Goal: Check status: Check status

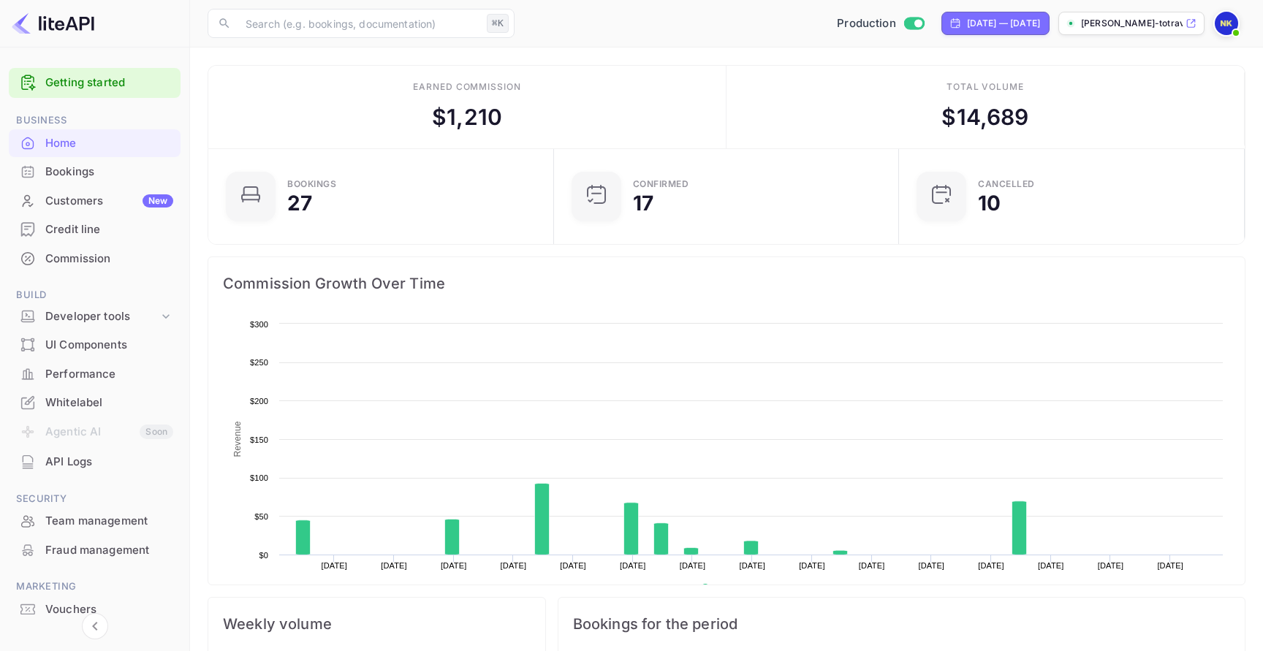
scroll to position [238, 337]
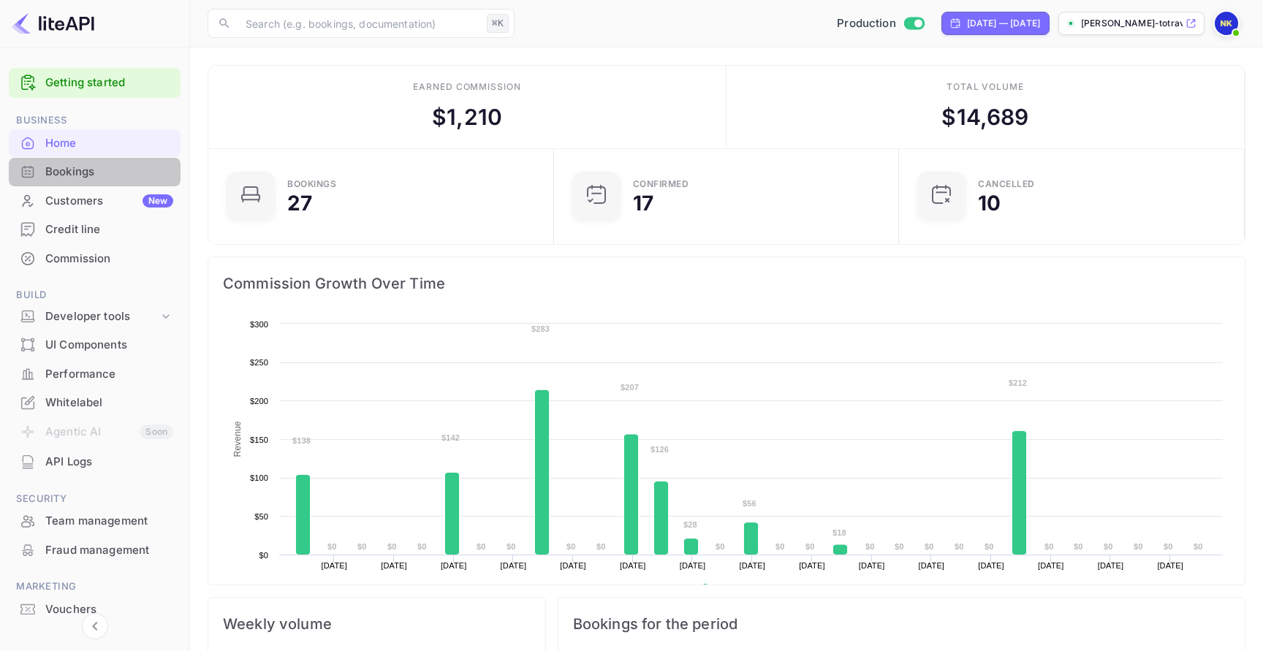
click at [116, 162] on div "Bookings" at bounding box center [95, 172] width 172 height 29
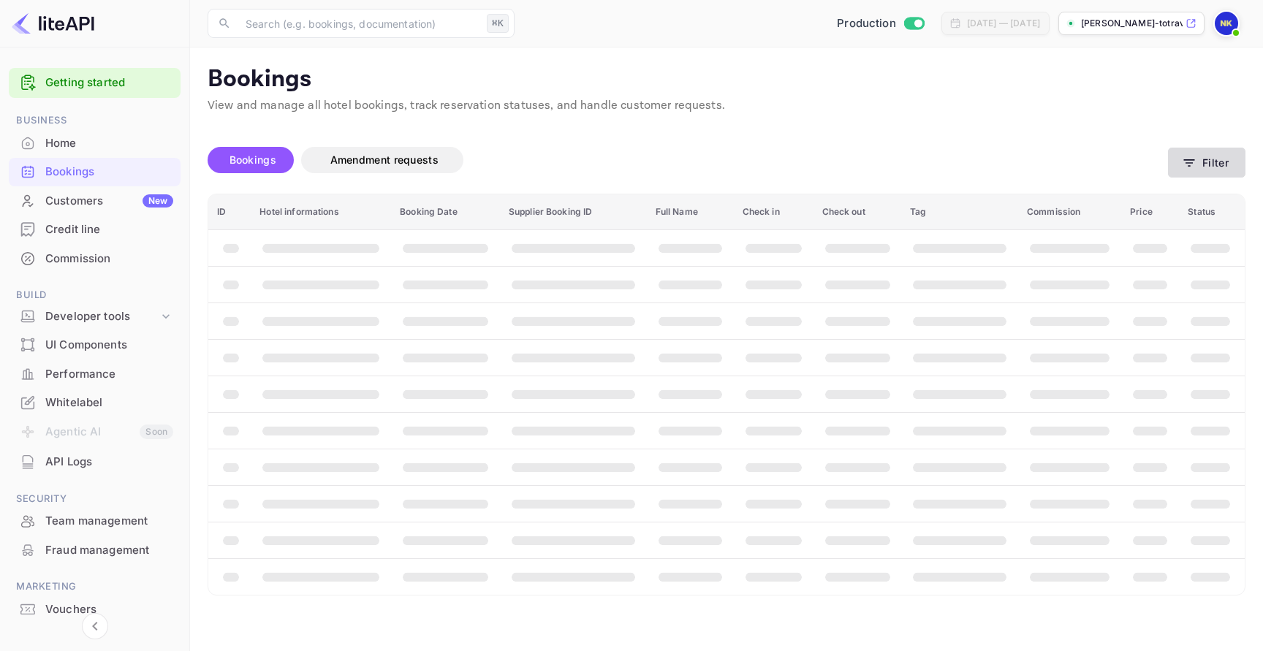
click at [1222, 172] on button "Filter" at bounding box center [1207, 163] width 78 height 30
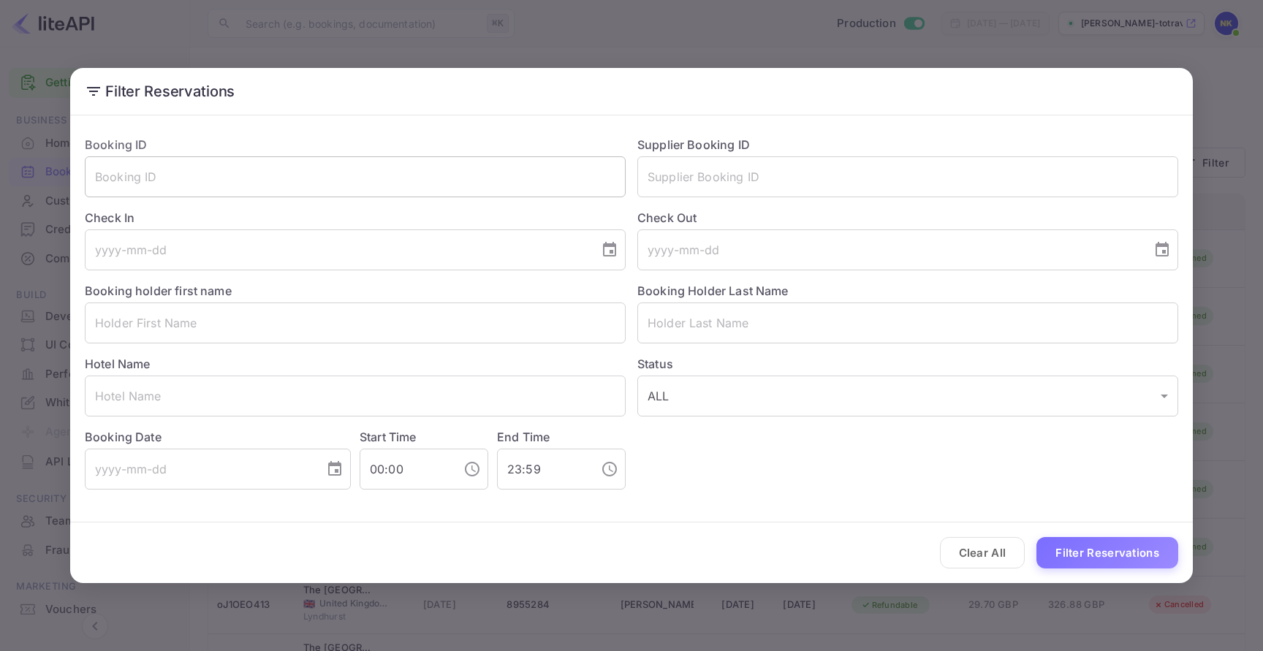
click at [587, 159] on input "text" at bounding box center [355, 176] width 541 height 41
paste input "r2j_KVRvl"
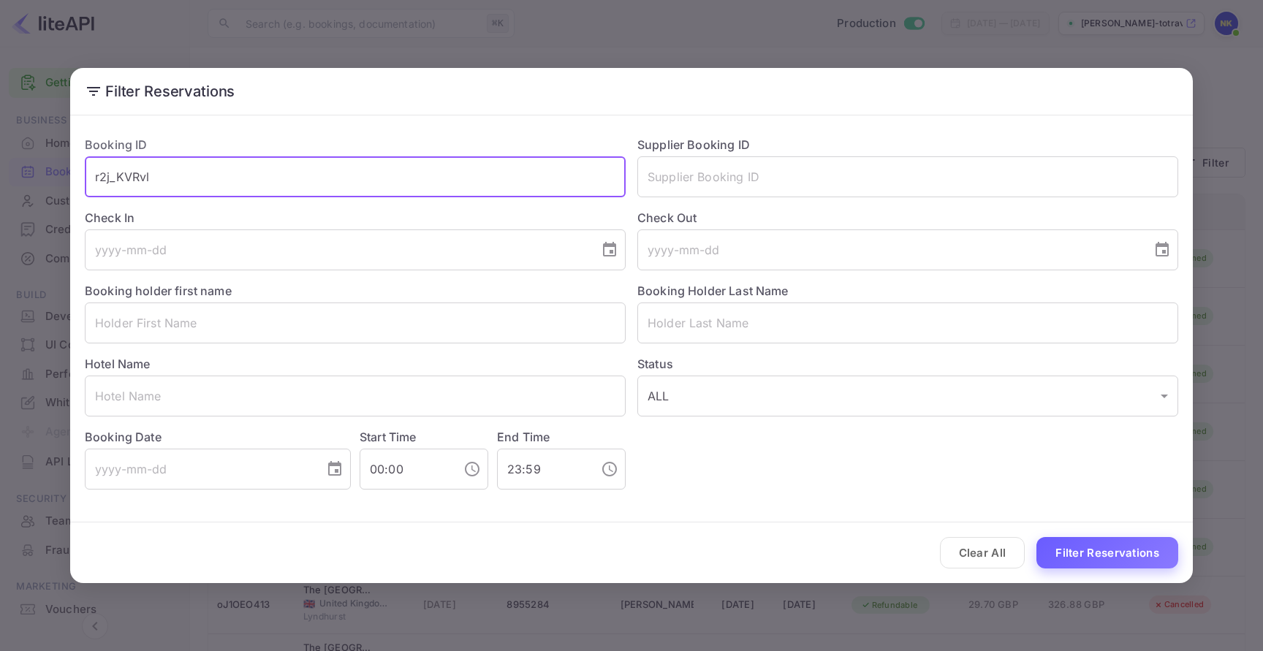
type input "r2j_KVRvl"
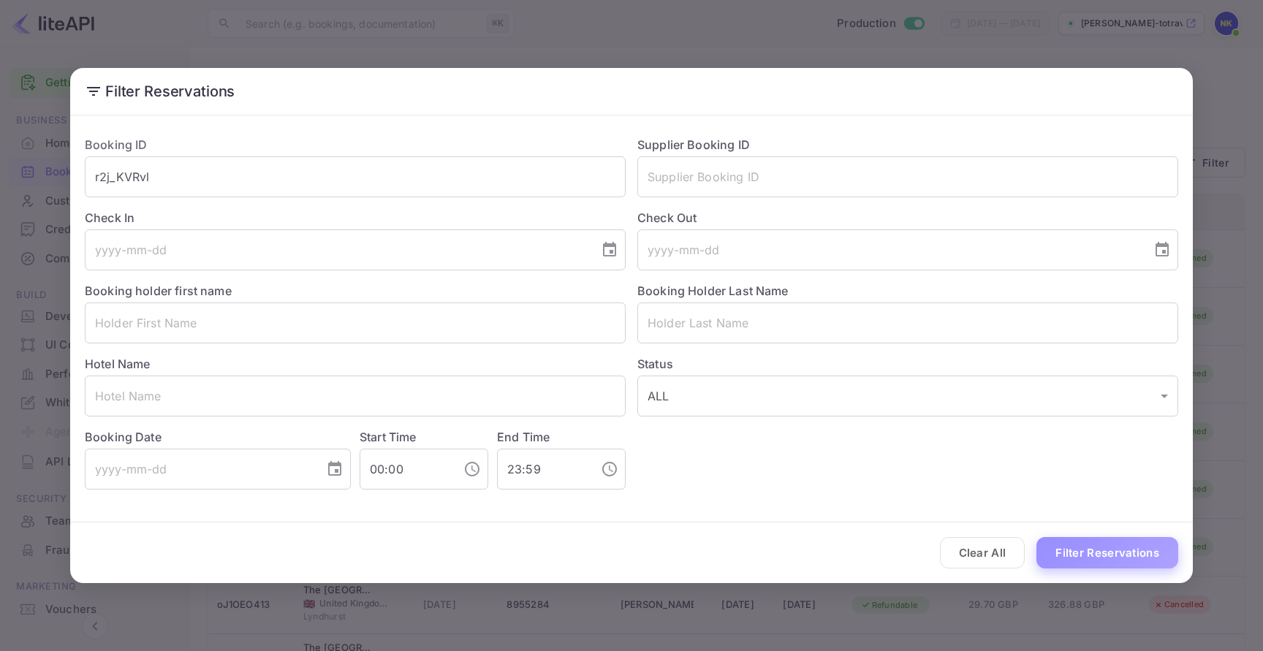
click at [1079, 548] on button "Filter Reservations" at bounding box center [1108, 552] width 142 height 31
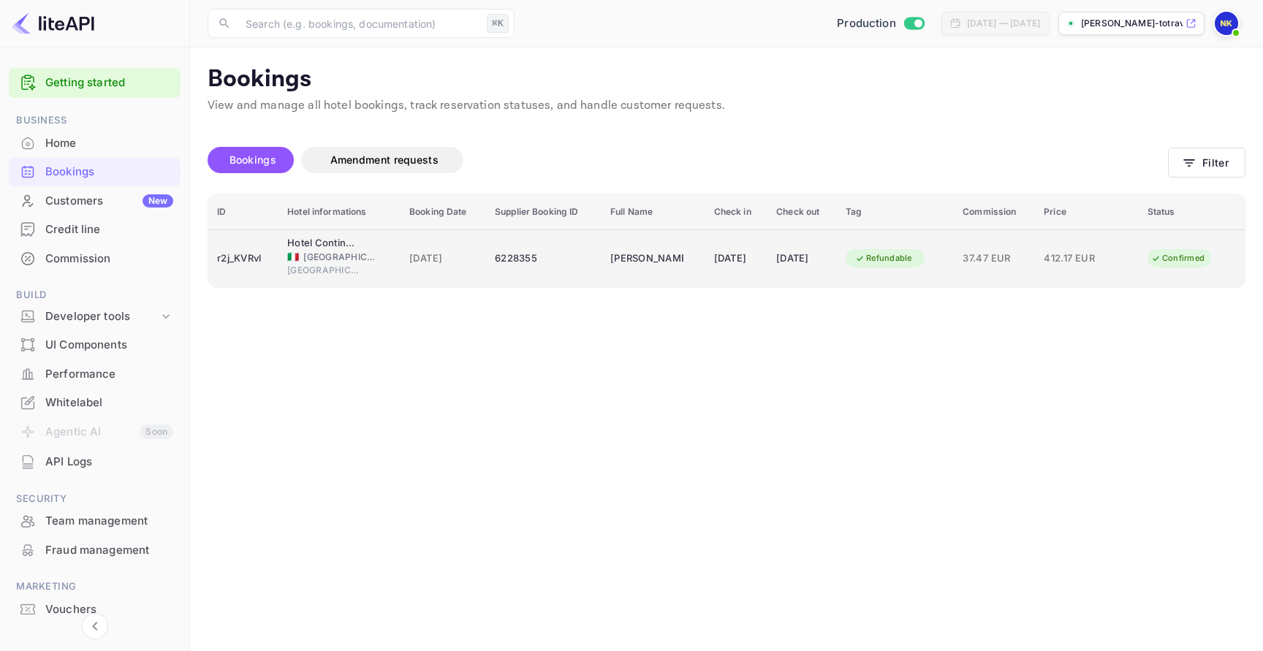
click at [641, 245] on td "[PERSON_NAME]" at bounding box center [654, 259] width 104 height 58
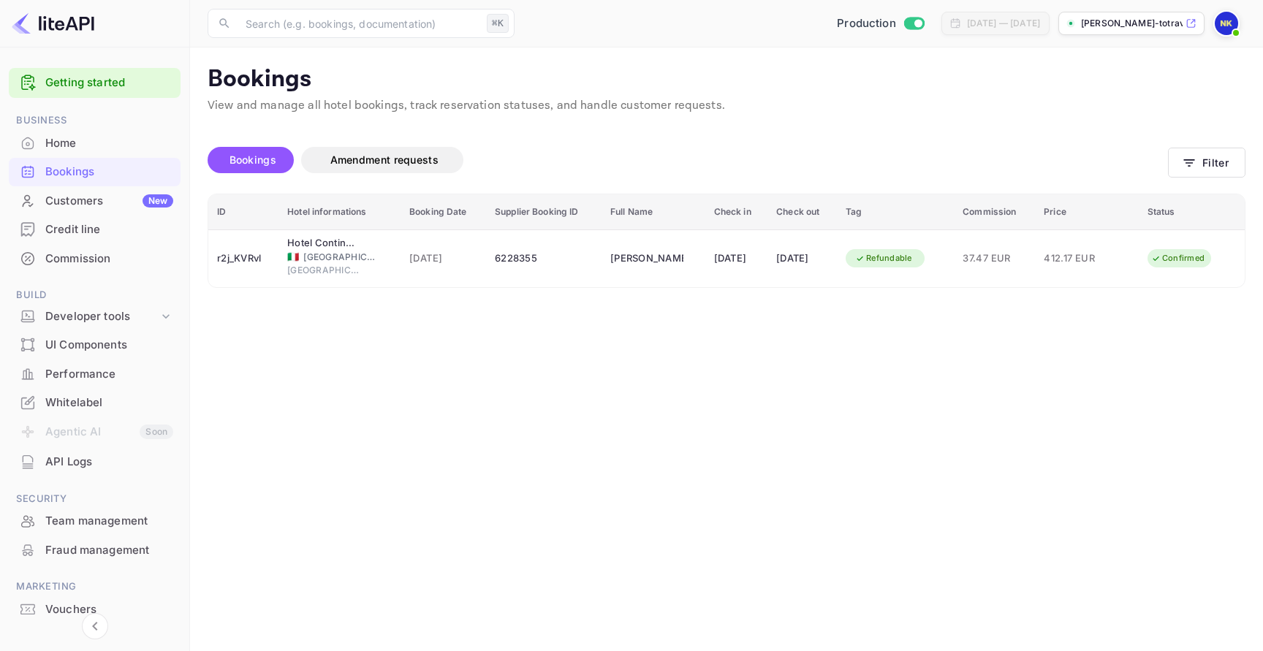
scroll to position [325, 0]
